Goal: Task Accomplishment & Management: Manage account settings

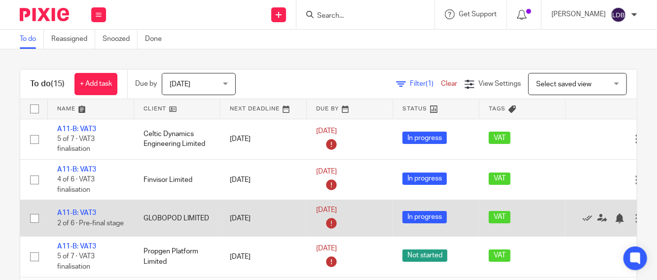
click at [195, 224] on td "GLOBOPOD LIMITED" at bounding box center [177, 218] width 86 height 36
click at [80, 210] on link "A11-B: VAT3" at bounding box center [76, 213] width 39 height 7
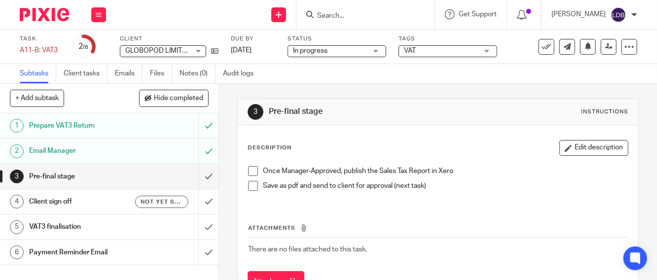
click at [252, 173] on span at bounding box center [253, 171] width 10 height 10
click at [252, 187] on span at bounding box center [253, 186] width 10 height 10
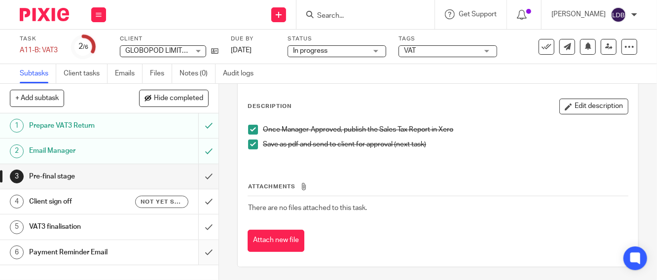
scroll to position [42, 0]
click at [106, 205] on h1 "Client sign off" at bounding box center [82, 201] width 106 height 15
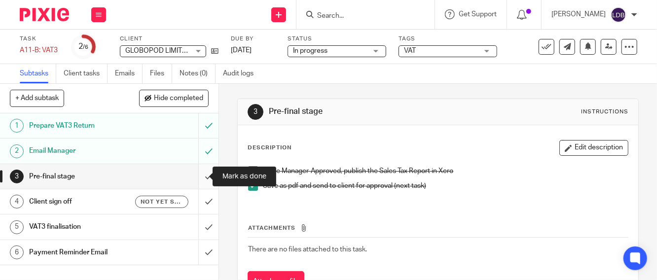
drag, startPoint x: 0, startPoint y: 0, endPoint x: 199, endPoint y: 178, distance: 266.7
click at [199, 178] on input "submit" at bounding box center [109, 176] width 218 height 25
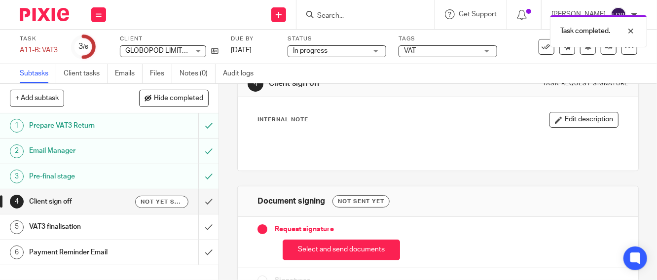
scroll to position [79, 0]
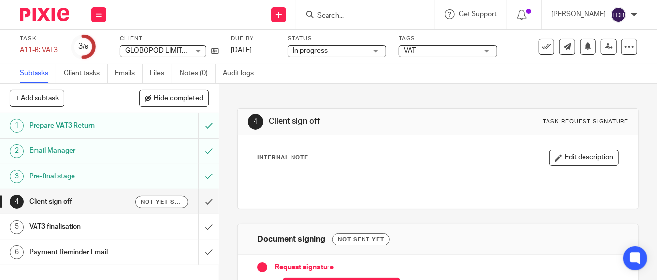
scroll to position [87, 0]
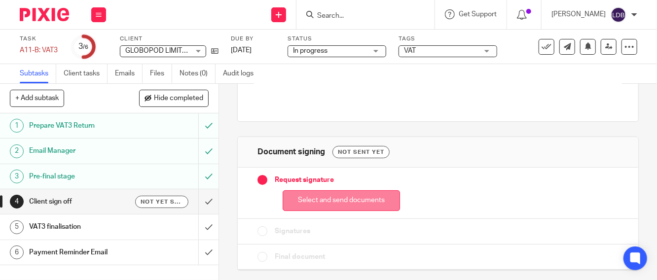
click at [319, 204] on button "Select and send documents" at bounding box center [341, 200] width 117 height 21
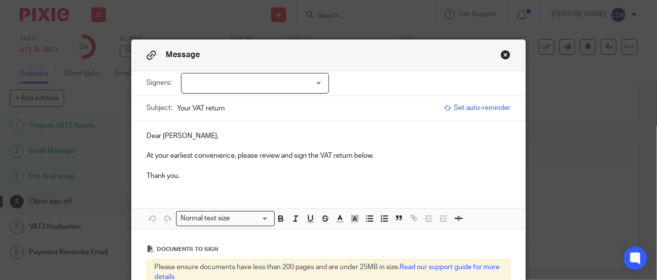
click at [317, 84] on div at bounding box center [255, 83] width 148 height 21
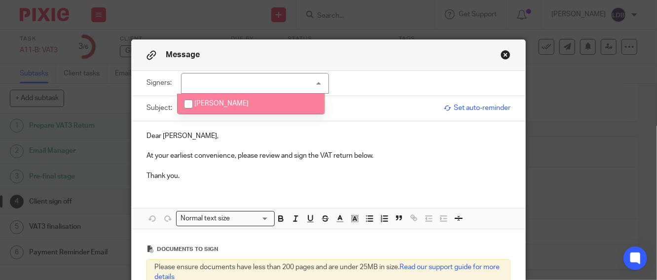
click at [259, 100] on li "Mark Baldwin" at bounding box center [250, 104] width 147 height 20
checkbox input "true"
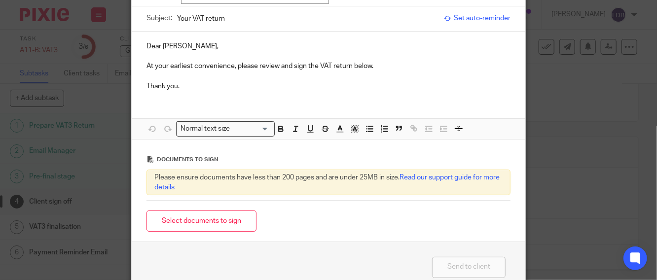
scroll to position [142, 0]
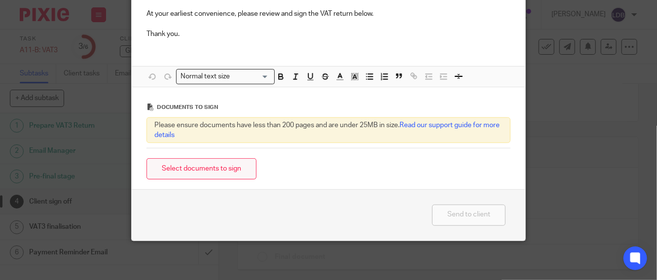
click at [189, 172] on button "Select documents to sign" at bounding box center [201, 168] width 110 height 21
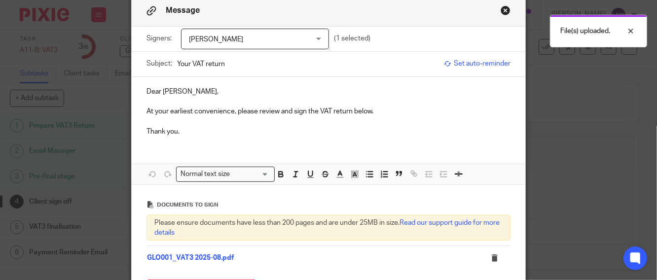
scroll to position [0, 0]
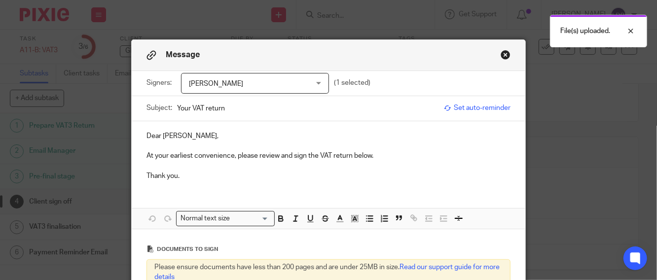
click at [177, 109] on input "Your VAT return" at bounding box center [308, 108] width 262 height 22
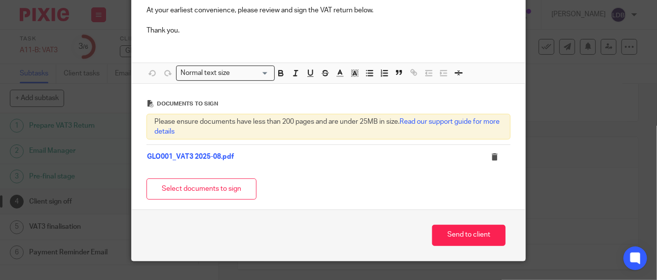
scroll to position [146, 0]
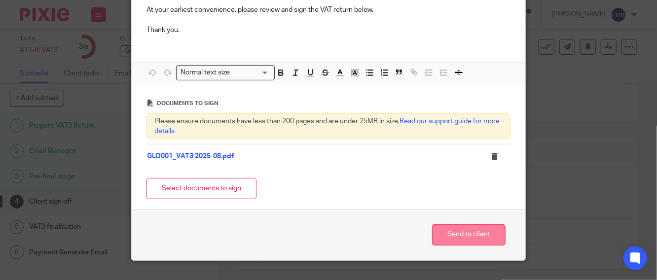
type input "GLO001 || Your VAT return 2025-08"
click at [471, 238] on button "Send to client" at bounding box center [468, 234] width 73 height 21
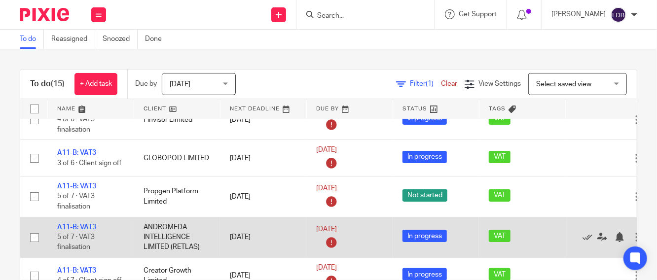
scroll to position [73, 0]
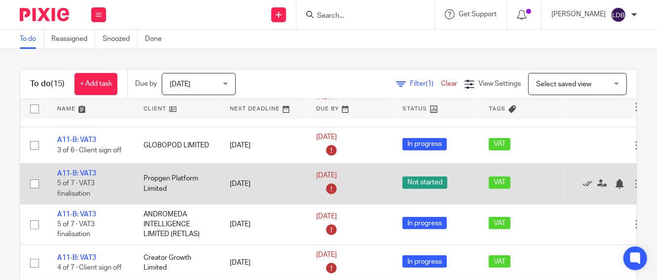
click at [123, 186] on td "A11-B: VAT3 5 of 7 · VAT3 finalisation" at bounding box center [90, 184] width 86 height 40
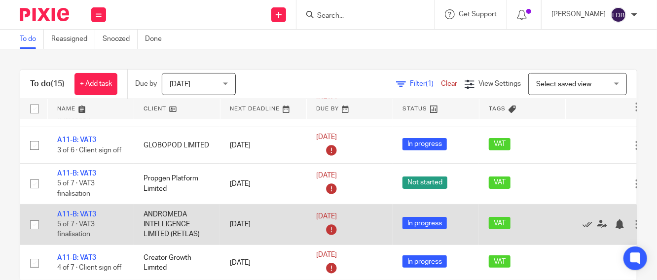
click at [209, 228] on td "ANDROMEDA INTELLIGENCE LIMITED (RETLAS)" at bounding box center [177, 224] width 86 height 40
click at [81, 212] on link "A11-B: VAT3" at bounding box center [76, 214] width 39 height 7
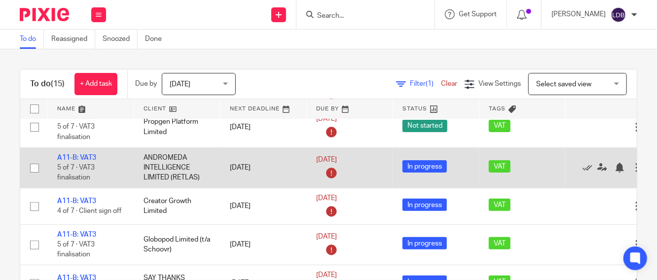
scroll to position [146, 0]
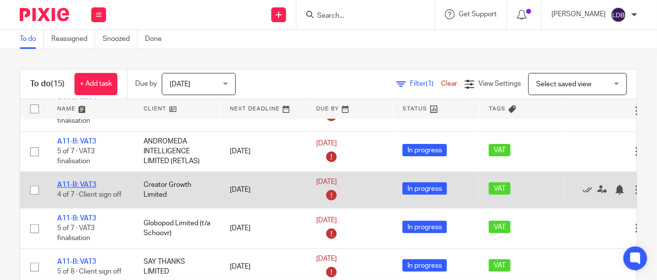
click at [76, 183] on link "A11-B: VAT3" at bounding box center [76, 184] width 39 height 7
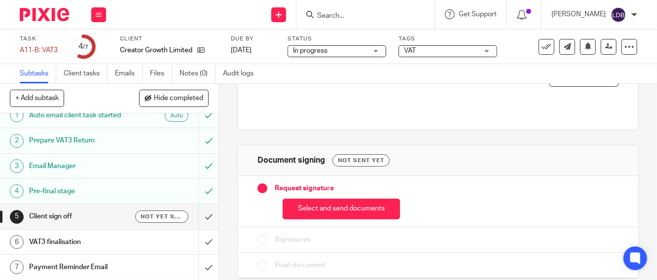
scroll to position [87, 0]
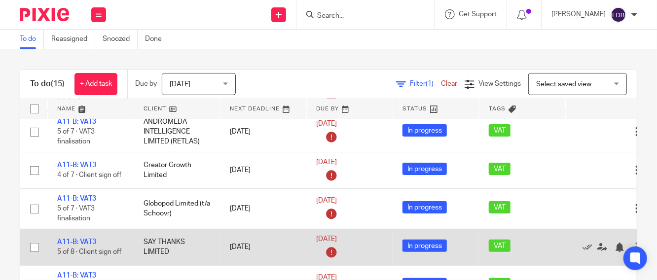
scroll to position [182, 0]
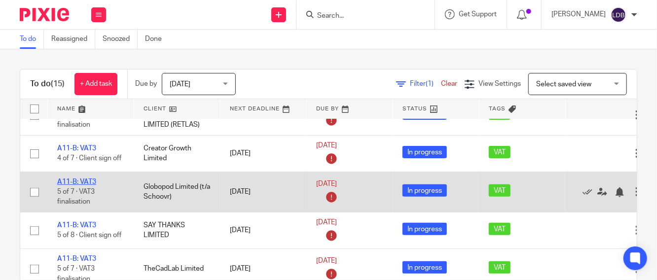
click at [73, 182] on link "A11-B: VAT3" at bounding box center [76, 181] width 39 height 7
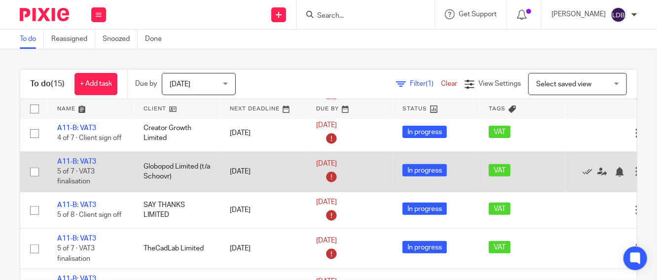
scroll to position [219, 0]
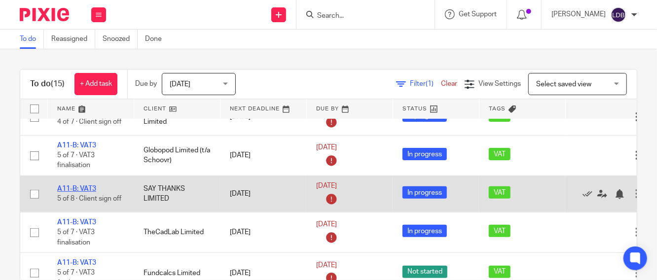
click at [78, 187] on link "A11-B: VAT3" at bounding box center [76, 188] width 39 height 7
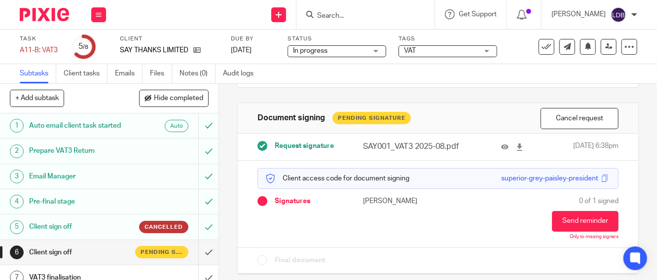
scroll to position [125, 0]
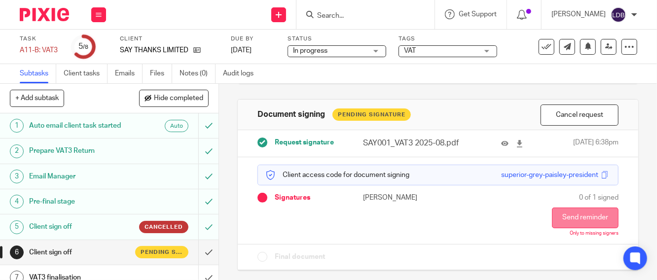
click at [559, 214] on button "Send reminder" at bounding box center [585, 218] width 67 height 21
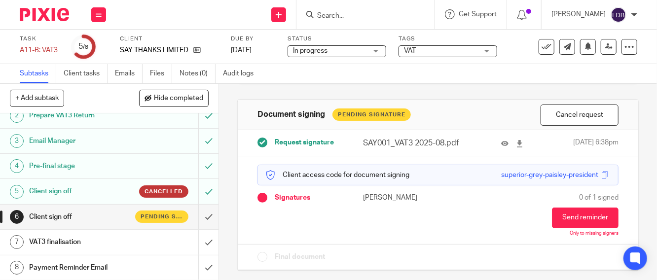
scroll to position [0, 0]
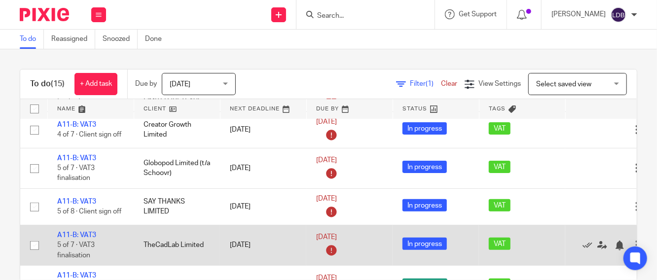
scroll to position [219, 0]
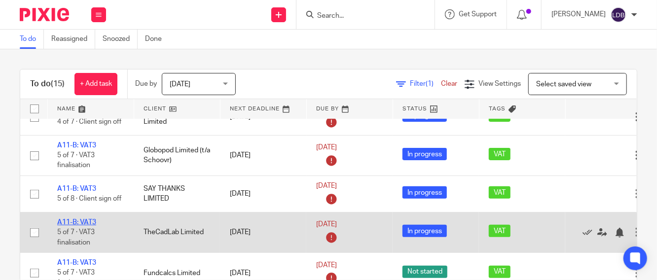
click at [77, 220] on link "A11-B: VAT3" at bounding box center [76, 222] width 39 height 7
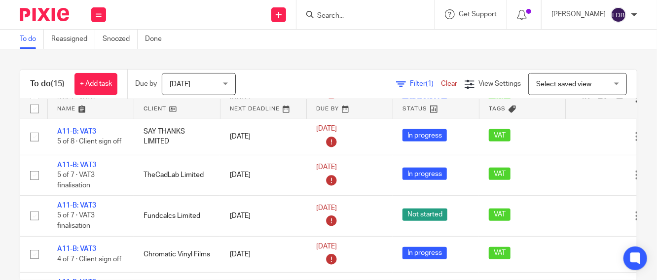
scroll to position [292, 0]
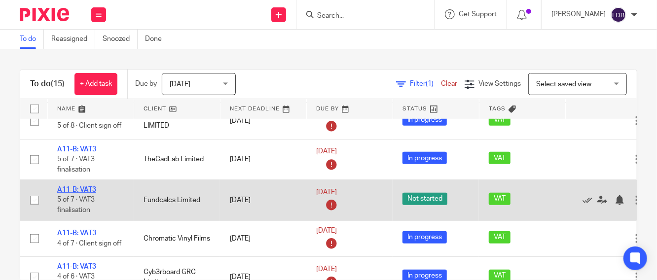
click at [83, 188] on link "A11-B: VAT3" at bounding box center [76, 189] width 39 height 7
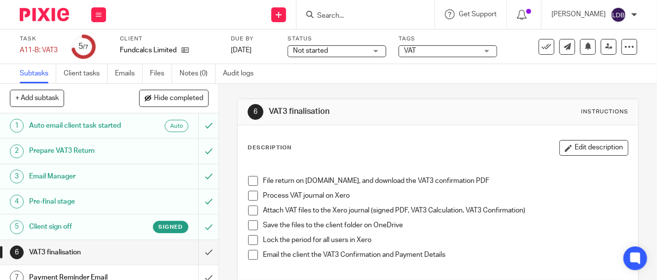
click at [362, 54] on span "Not started" at bounding box center [330, 51] width 74 height 10
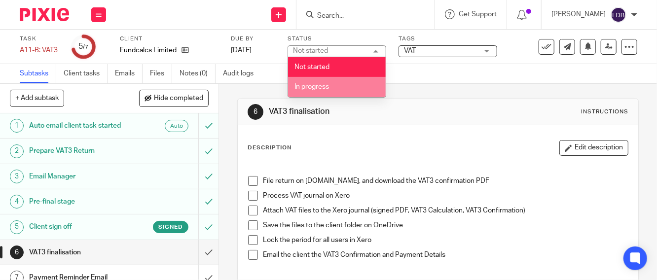
click at [312, 87] on span "In progress" at bounding box center [311, 86] width 35 height 7
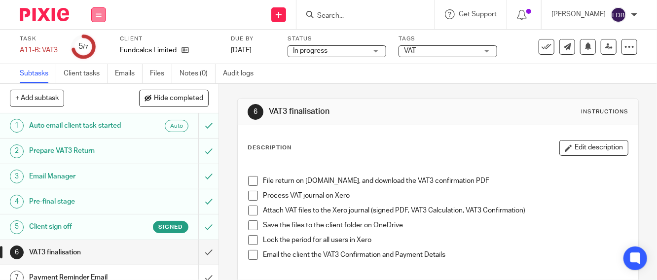
click at [102, 15] on button at bounding box center [98, 14] width 15 height 15
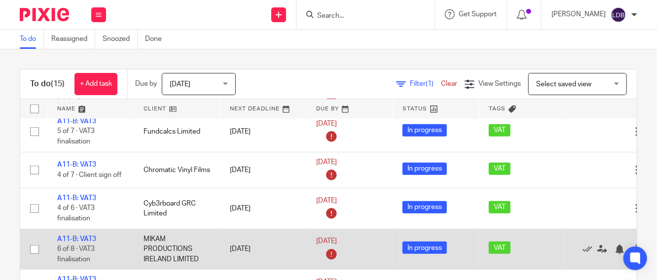
scroll to position [365, 0]
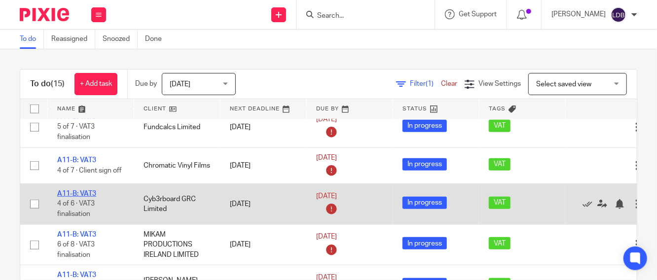
click at [79, 193] on link "A11-B: VAT3" at bounding box center [76, 193] width 39 height 7
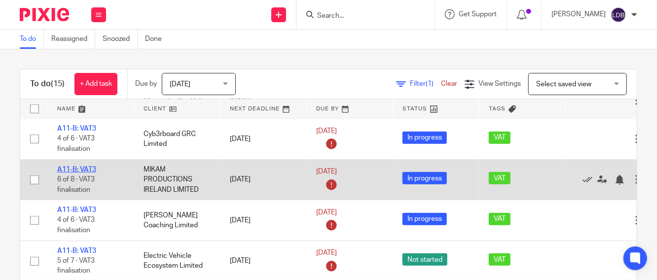
click at [74, 166] on link "A11-B: VAT3" at bounding box center [76, 169] width 39 height 7
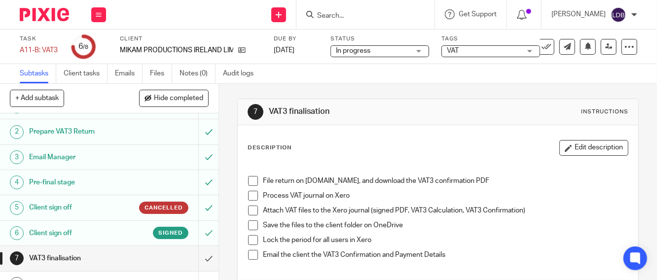
scroll to position [35, 0]
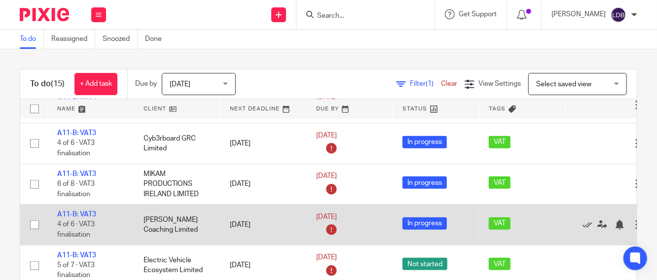
scroll to position [436, 0]
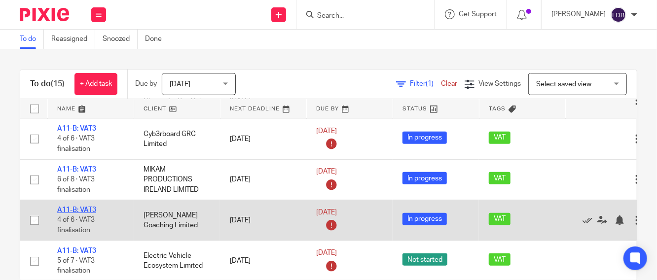
click at [71, 207] on link "A11-B: VAT3" at bounding box center [76, 210] width 39 height 7
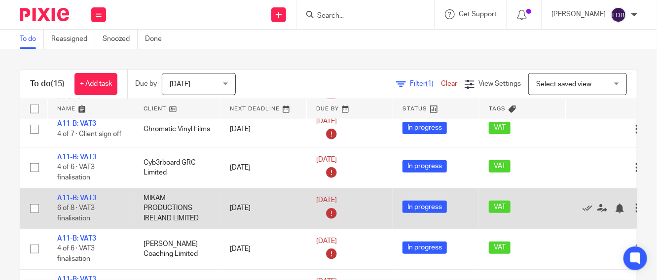
scroll to position [436, 0]
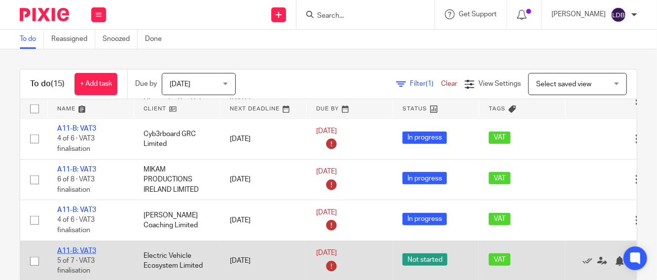
click at [79, 247] on link "A11-B: VAT3" at bounding box center [76, 250] width 39 height 7
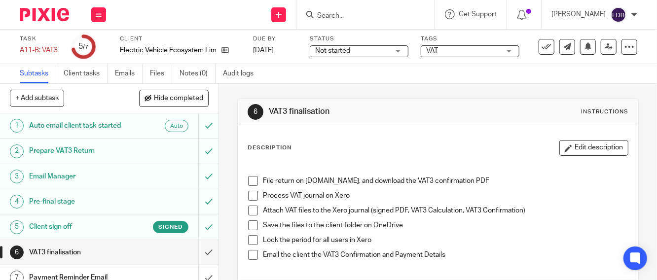
click at [322, 53] on span "Not started" at bounding box center [332, 50] width 35 height 7
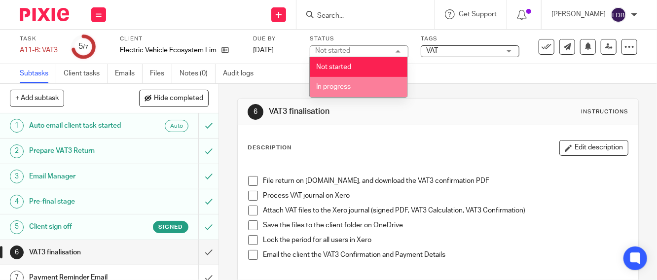
click at [323, 89] on span "In progress" at bounding box center [333, 86] width 35 height 7
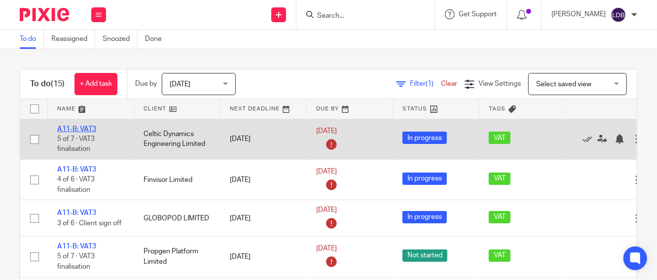
click at [70, 131] on link "A11-B: VAT3" at bounding box center [76, 129] width 39 height 7
